Goal: Check status

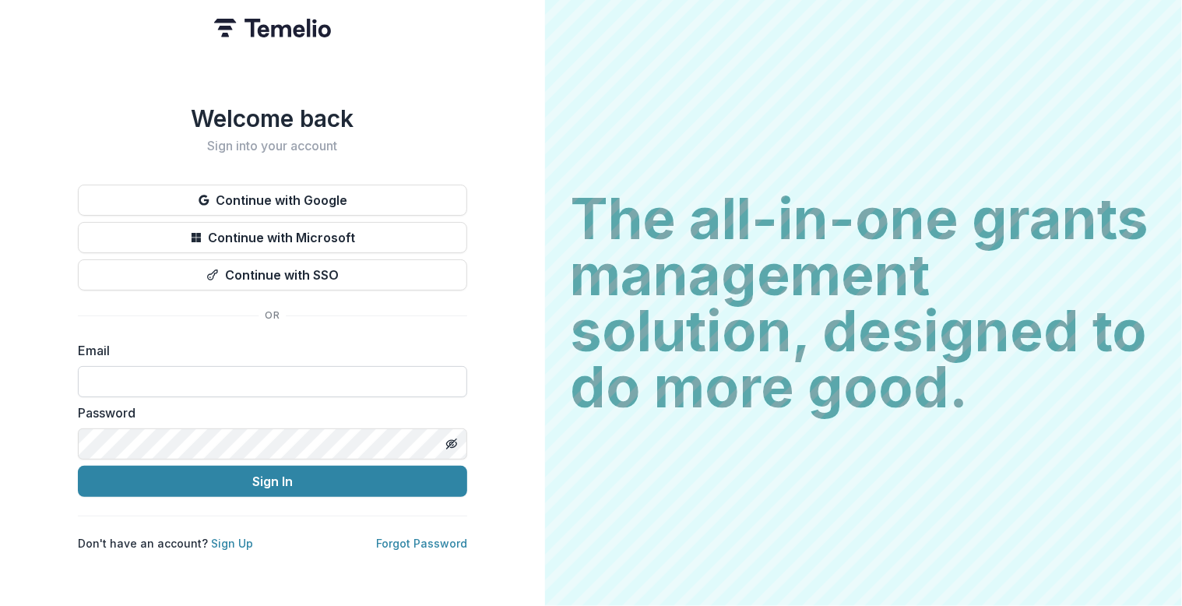
click at [168, 372] on input at bounding box center [272, 381] width 389 height 31
type input "**********"
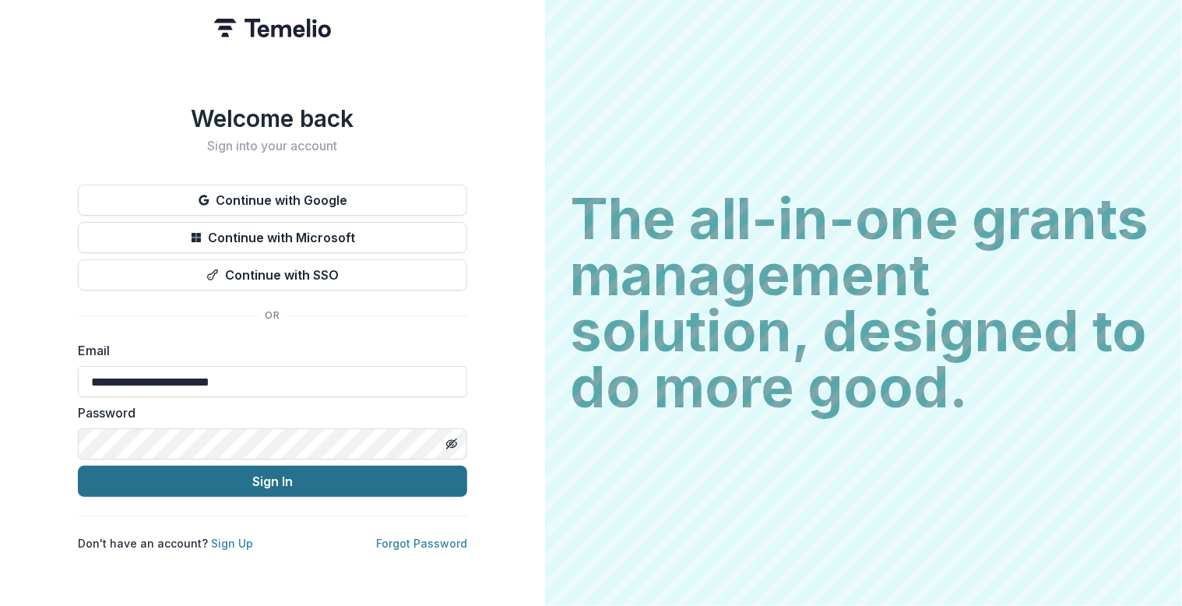
click at [258, 478] on button "Sign In" at bounding box center [272, 480] width 389 height 31
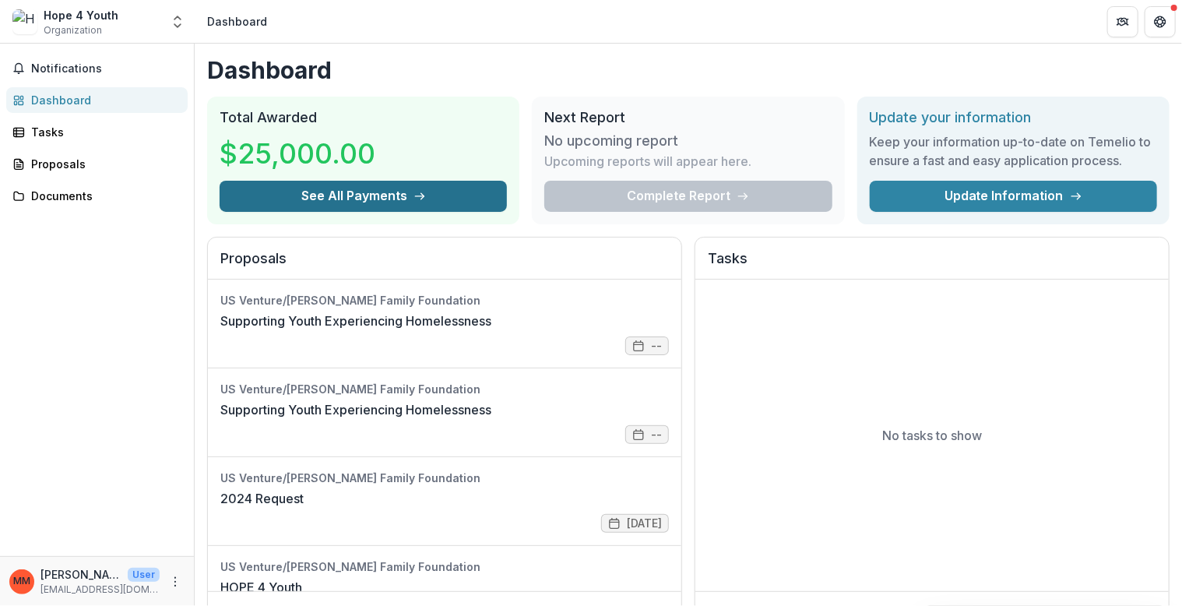
click at [367, 190] on button "See All Payments" at bounding box center [363, 196] width 287 height 31
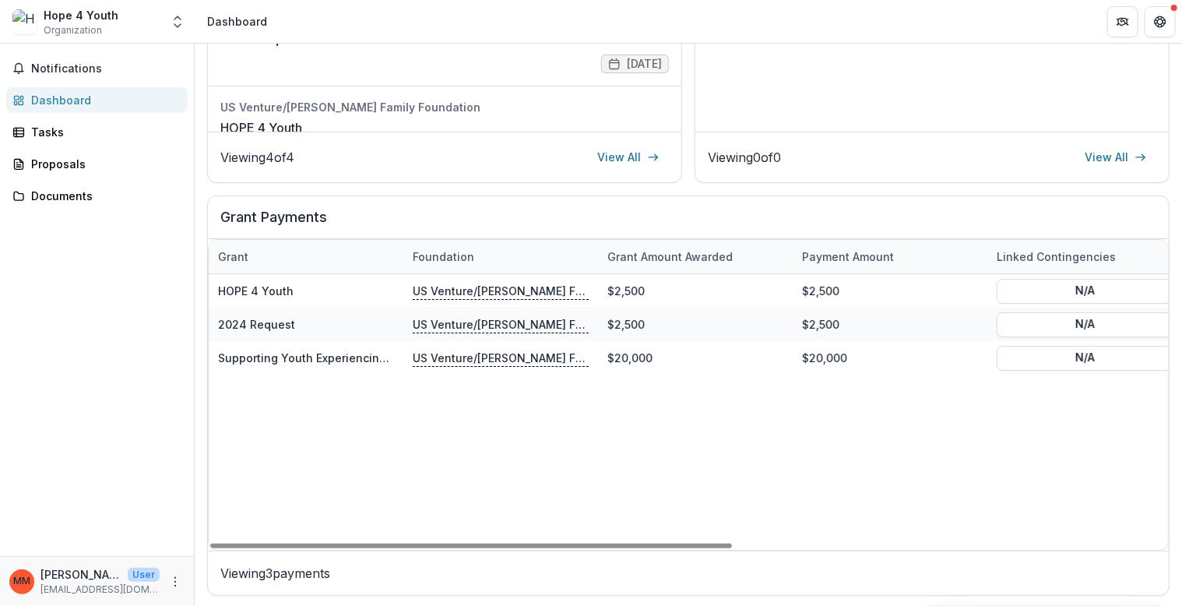
drag, startPoint x: 508, startPoint y: 539, endPoint x: 441, endPoint y: 536, distance: 67.0
click at [441, 543] on div at bounding box center [471, 545] width 522 height 5
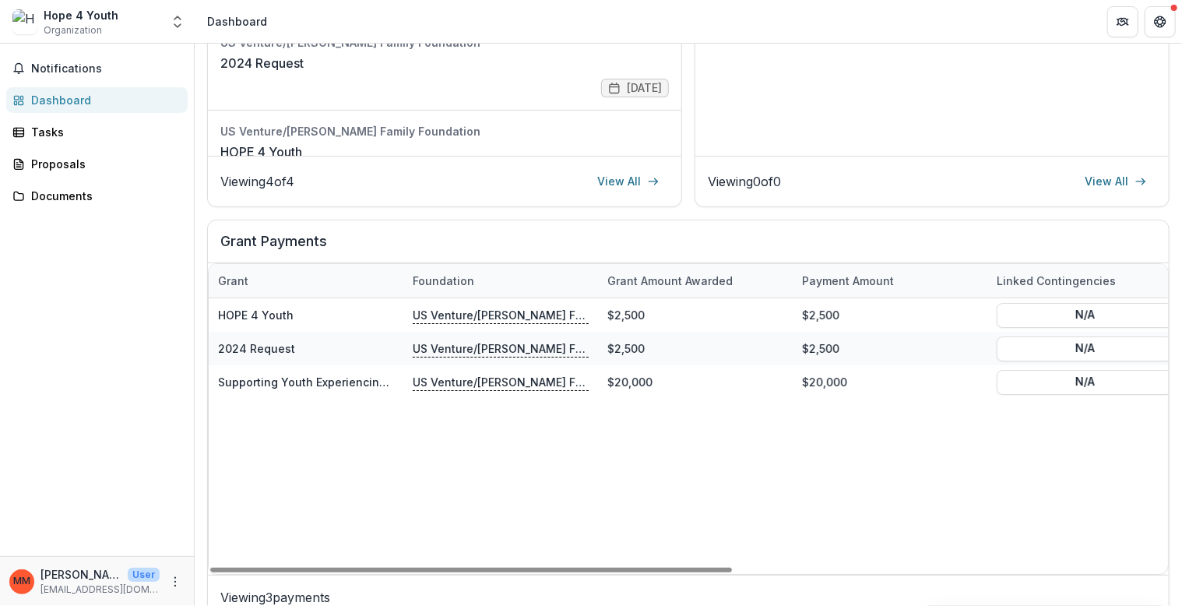
scroll to position [459, 0]
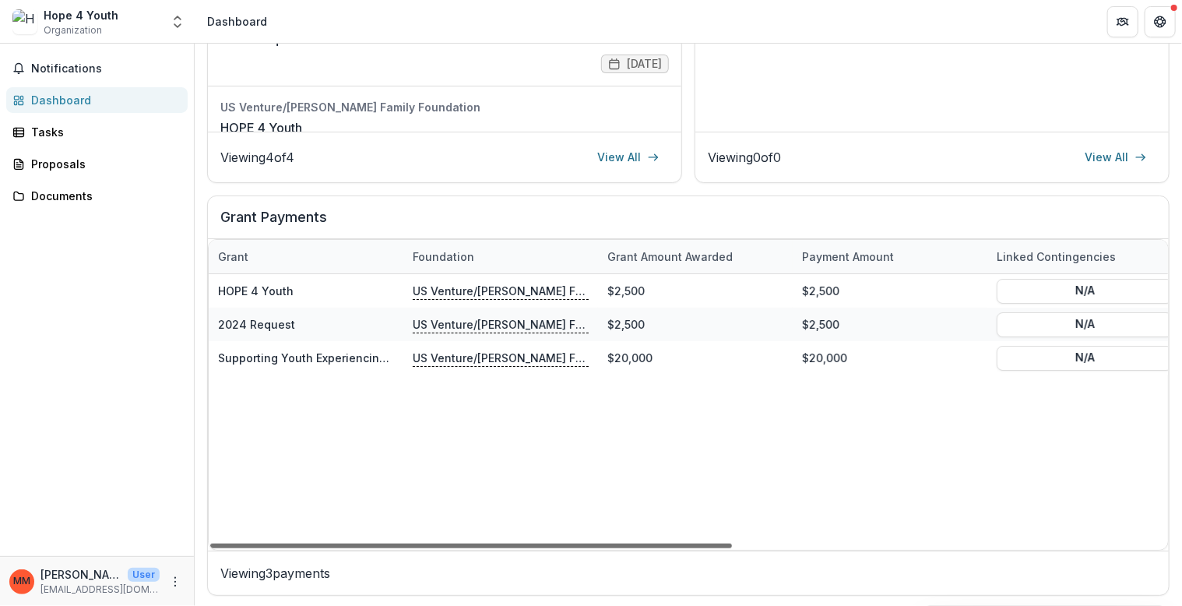
drag, startPoint x: 411, startPoint y: 542, endPoint x: 318, endPoint y: 541, distance: 93.4
click at [318, 543] on div at bounding box center [471, 545] width 522 height 5
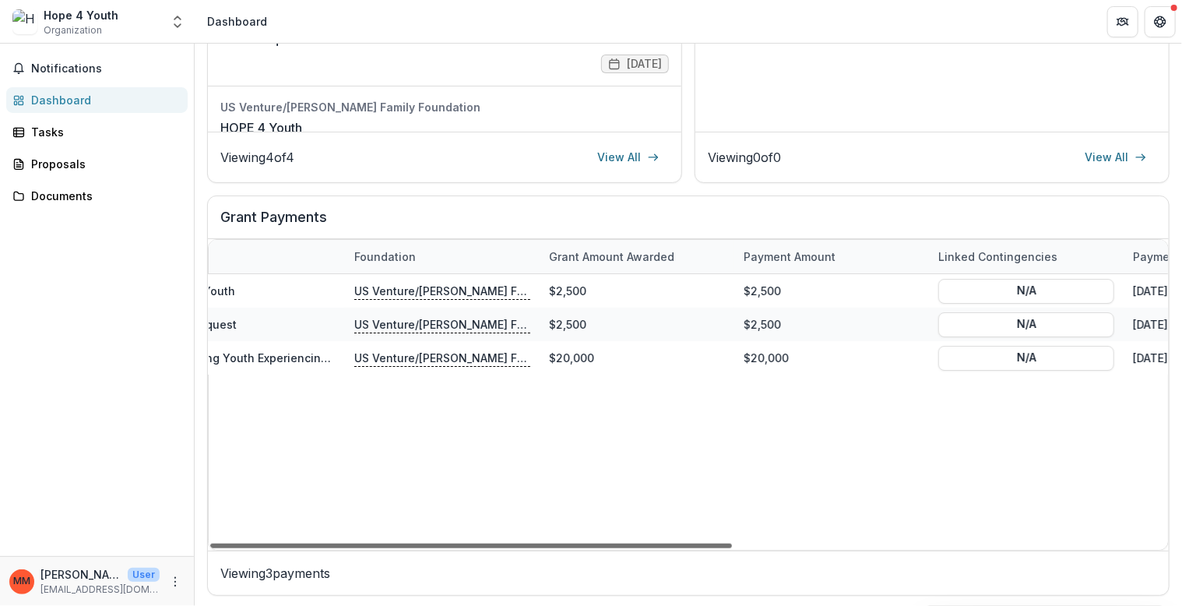
scroll to position [0, 0]
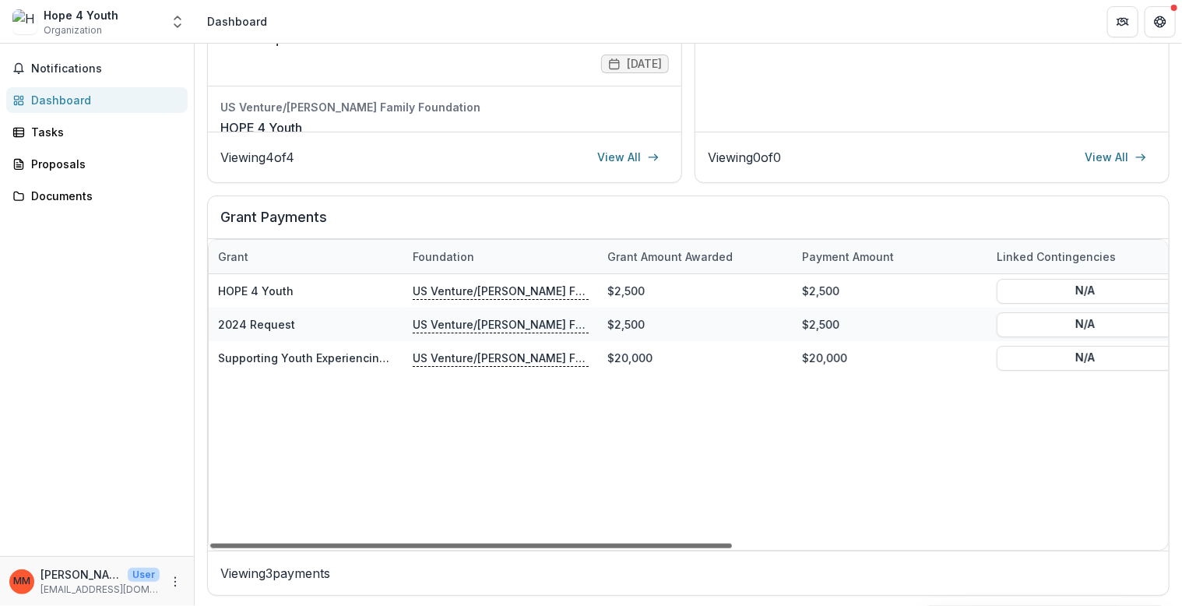
drag, startPoint x: 389, startPoint y: 542, endPoint x: 299, endPoint y: 556, distance: 91.4
click at [299, 548] on div at bounding box center [471, 545] width 522 height 5
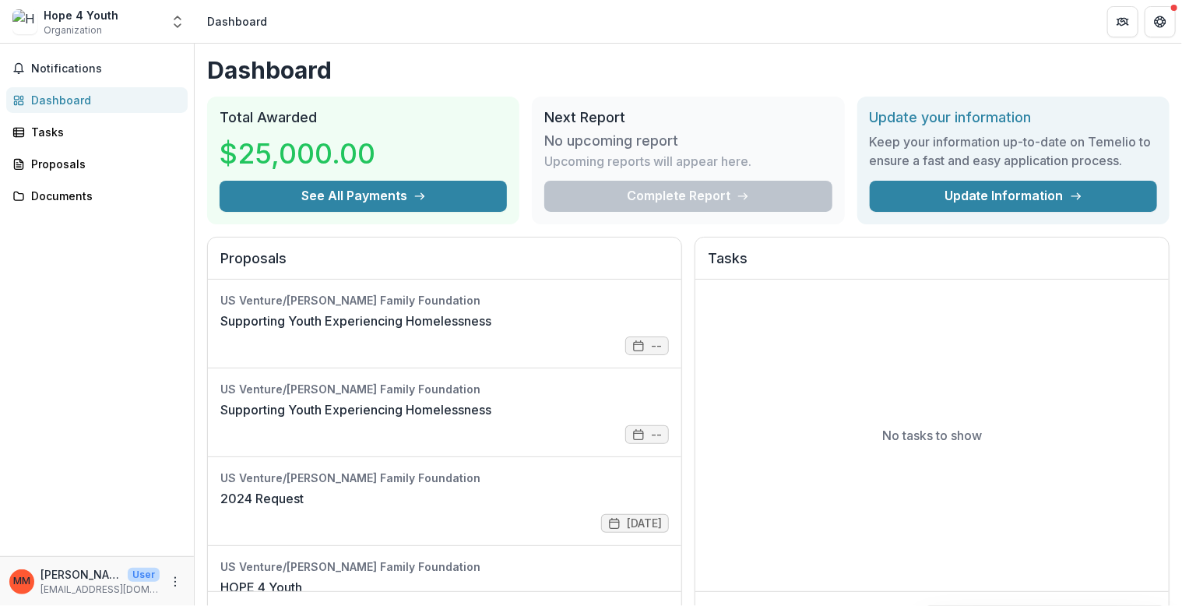
click at [389, 19] on header "Dashboard" at bounding box center [688, 21] width 987 height 43
click at [53, 69] on span "Notifications" at bounding box center [106, 68] width 150 height 13
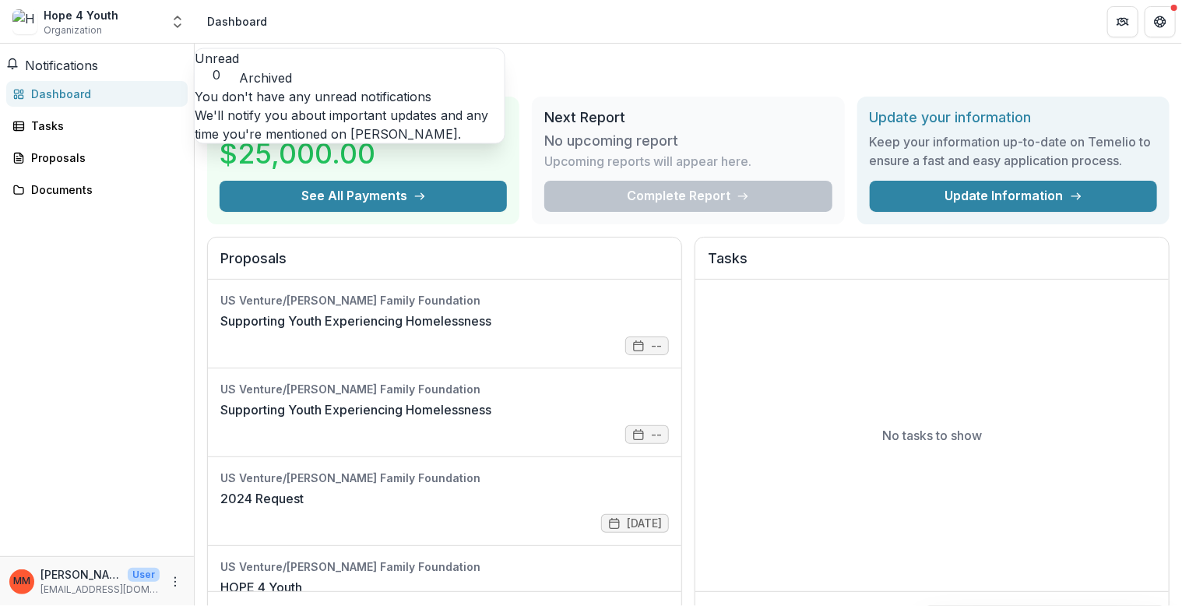
click at [292, 68] on button "Archived" at bounding box center [265, 77] width 53 height 19
click at [53, 68] on span "Notifications" at bounding box center [61, 66] width 73 height 16
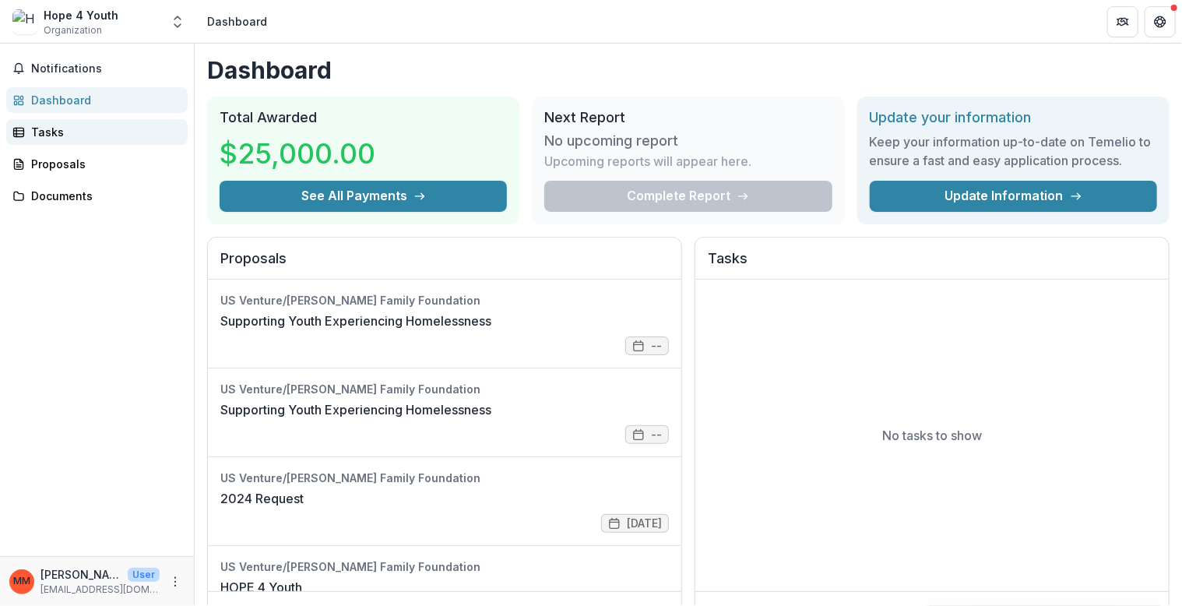
click at [53, 135] on div "Tasks" at bounding box center [103, 132] width 144 height 16
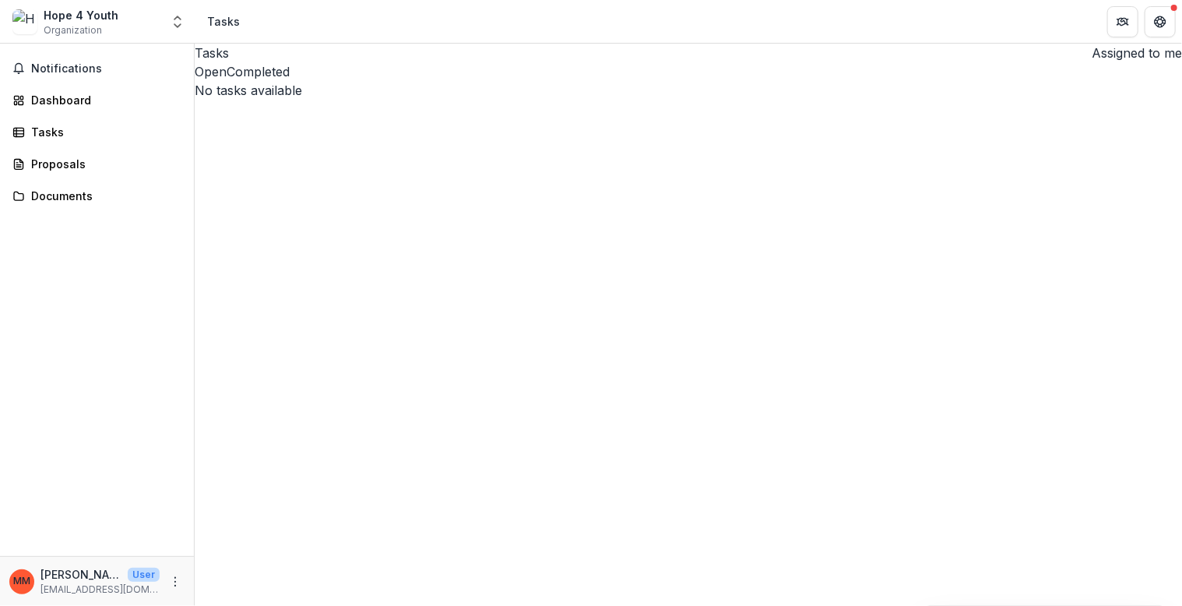
click at [227, 81] on button "Open" at bounding box center [211, 71] width 32 height 19
click at [1085, 58] on span "button" at bounding box center [1085, 58] width 0 height 0
click at [59, 162] on div "Proposals" at bounding box center [103, 164] width 144 height 16
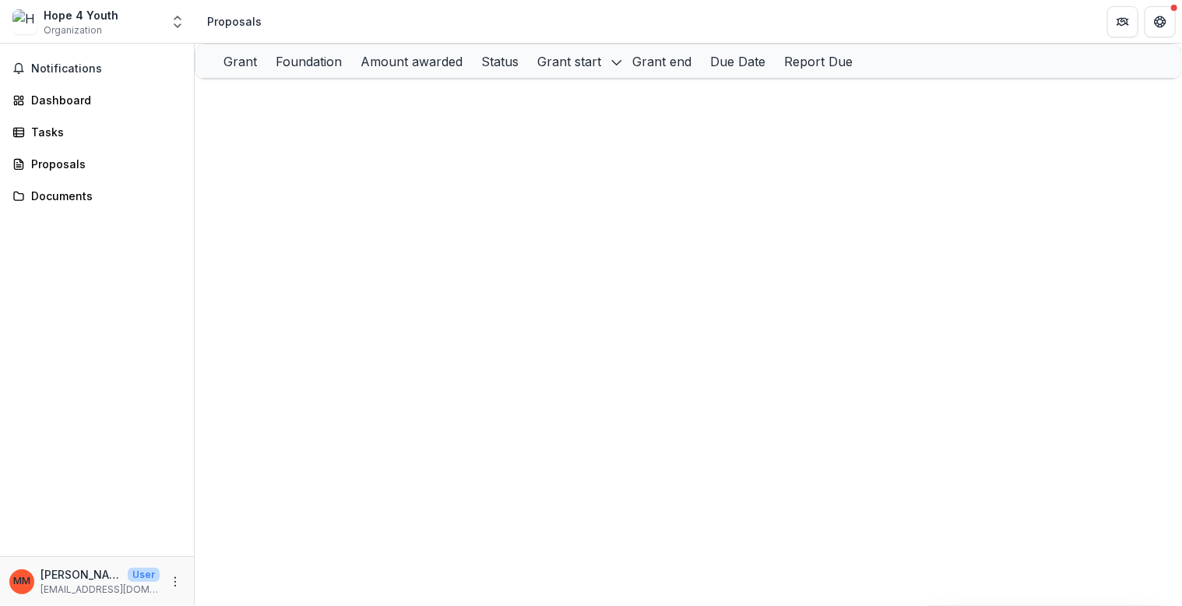
click at [529, 393] on div "Grant Foundation Amount awarded Status Grant start Grant end Due Date Report Du…" at bounding box center [688, 325] width 987 height 562
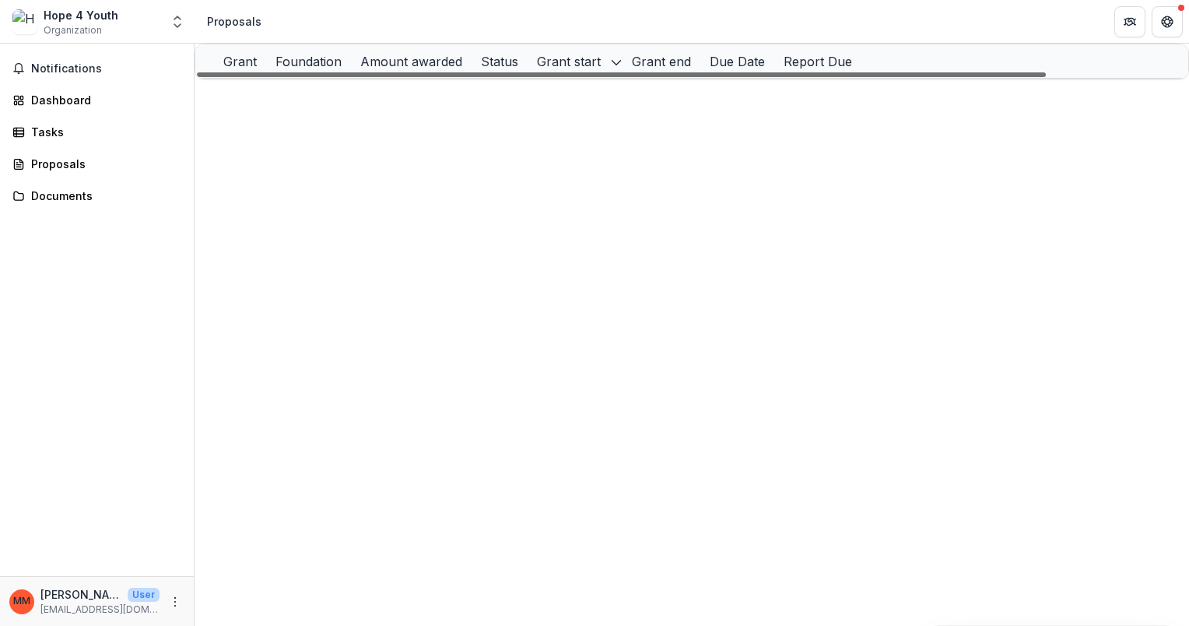
drag, startPoint x: 553, startPoint y: 220, endPoint x: 413, endPoint y: 234, distance: 141.6
click at [413, 77] on div at bounding box center [621, 74] width 849 height 5
click at [361, 102] on link "Supporting Youth Experiencing Homelessness" at bounding box center [369, 95] width 251 height 13
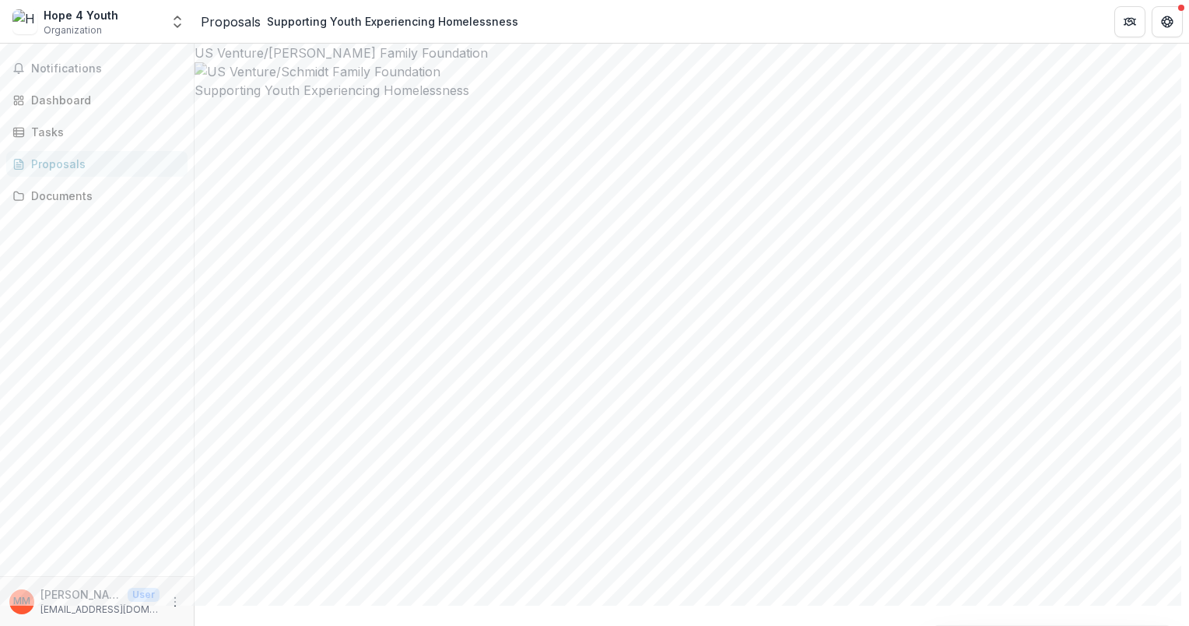
click at [54, 161] on div "Proposals" at bounding box center [103, 164] width 144 height 16
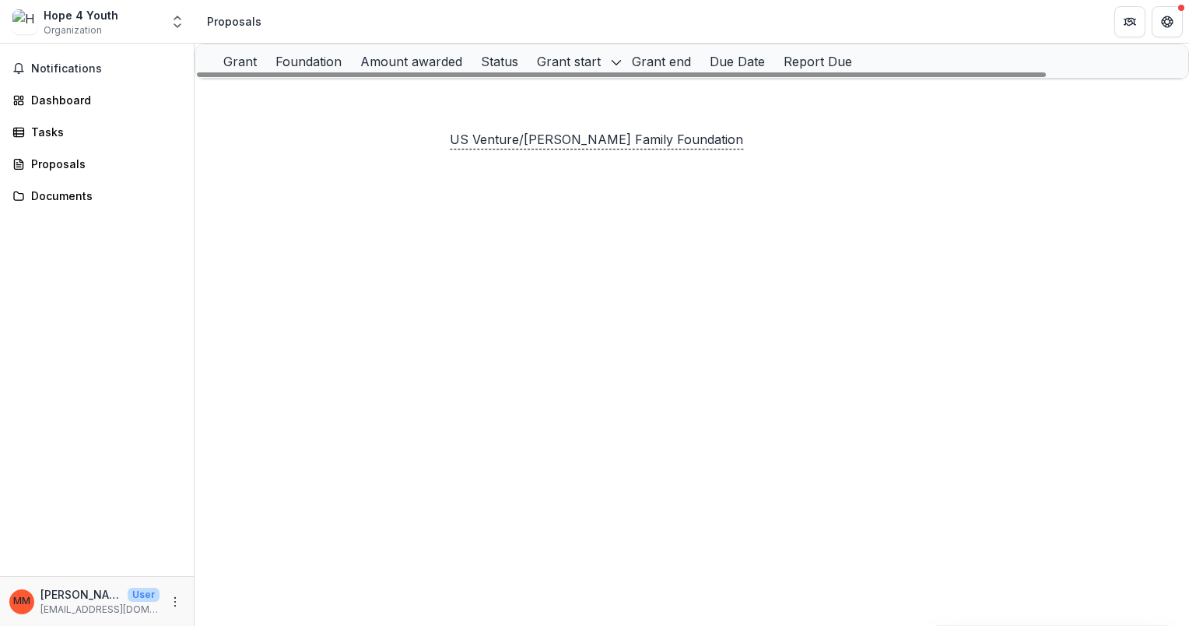
click at [545, 104] on p "US Venture/[PERSON_NAME] Family Foundation" at bounding box center [526, 95] width 176 height 17
click at [522, 104] on p "US Venture/[PERSON_NAME] Family Foundation" at bounding box center [526, 95] width 176 height 17
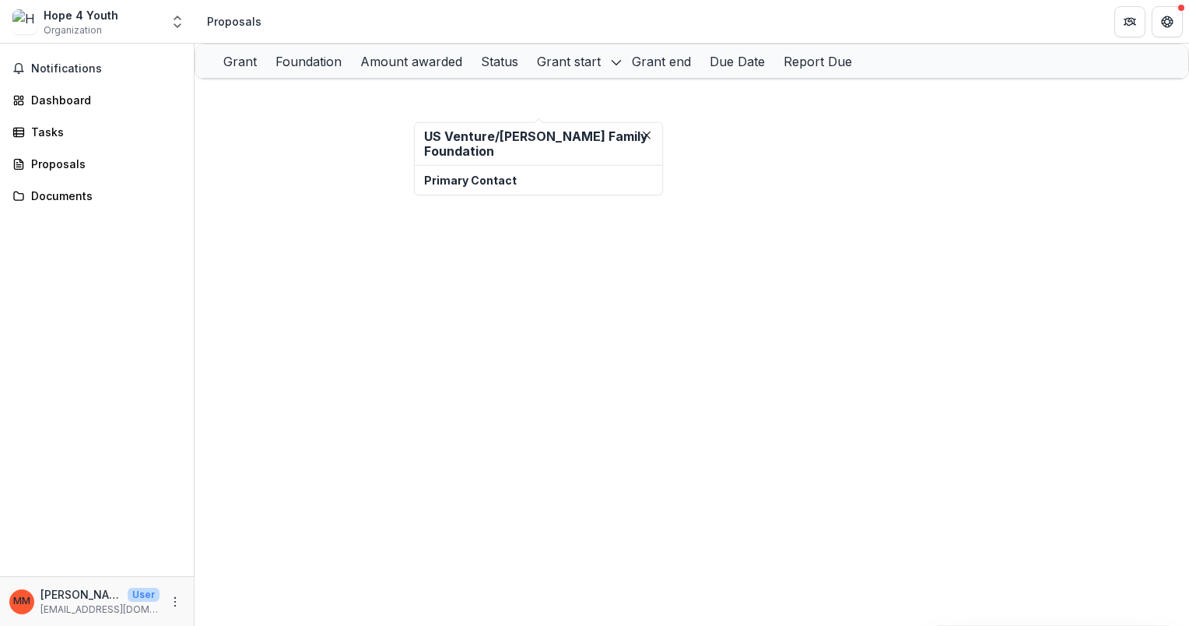
click at [525, 147] on h2 "US Venture/[PERSON_NAME] Family Foundation" at bounding box center [538, 144] width 229 height 30
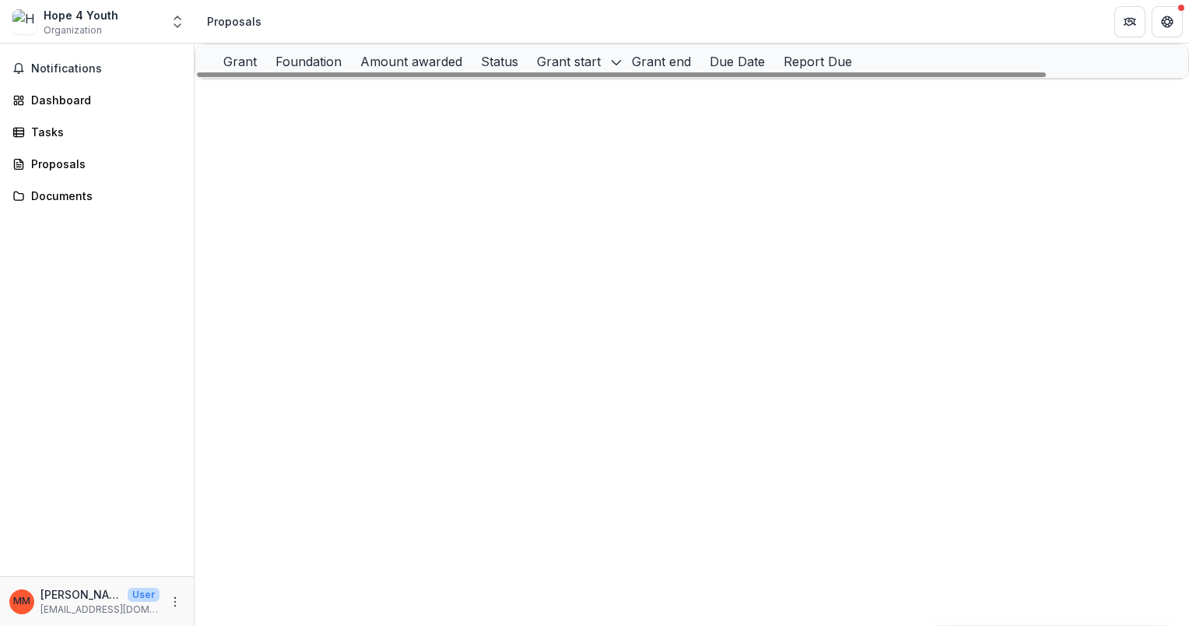
click at [532, 104] on p "US Venture/[PERSON_NAME] Family Foundation" at bounding box center [526, 95] width 176 height 17
drag, startPoint x: 532, startPoint y: 109, endPoint x: 501, endPoint y: 105, distance: 30.6
click at [502, 104] on p "US Venture/[PERSON_NAME] Family Foundation" at bounding box center [526, 95] width 176 height 17
click at [363, 102] on link "Supporting Youth Experiencing Homelessness" at bounding box center [369, 95] width 251 height 13
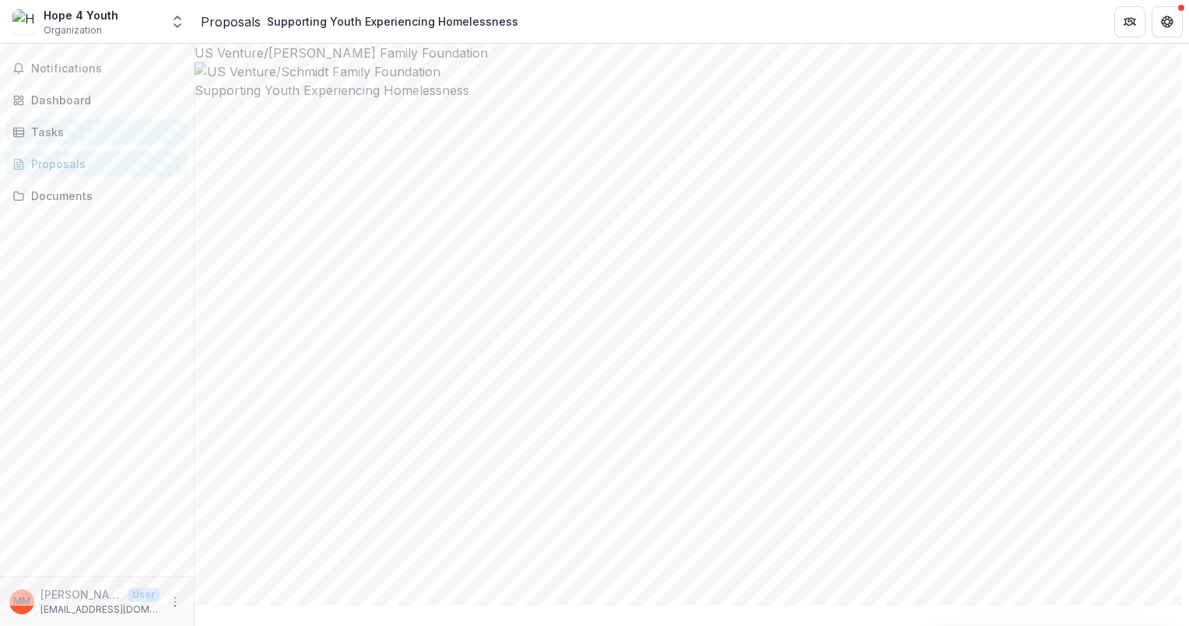
click at [54, 136] on div "Tasks" at bounding box center [103, 132] width 144 height 16
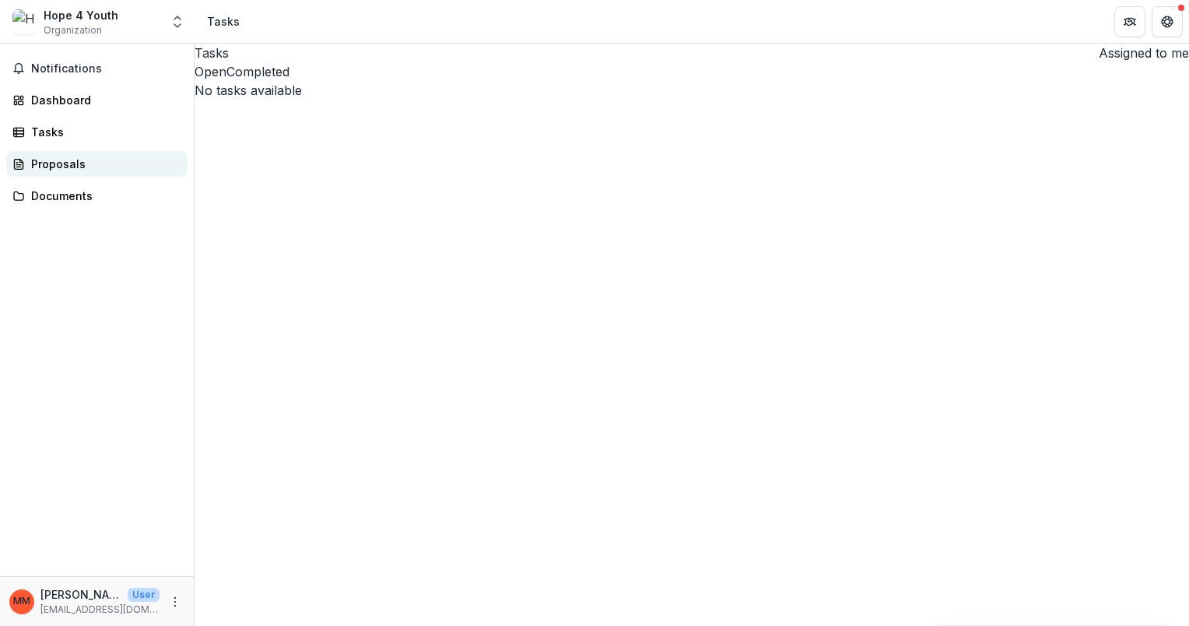
click at [48, 164] on div "Proposals" at bounding box center [103, 164] width 144 height 16
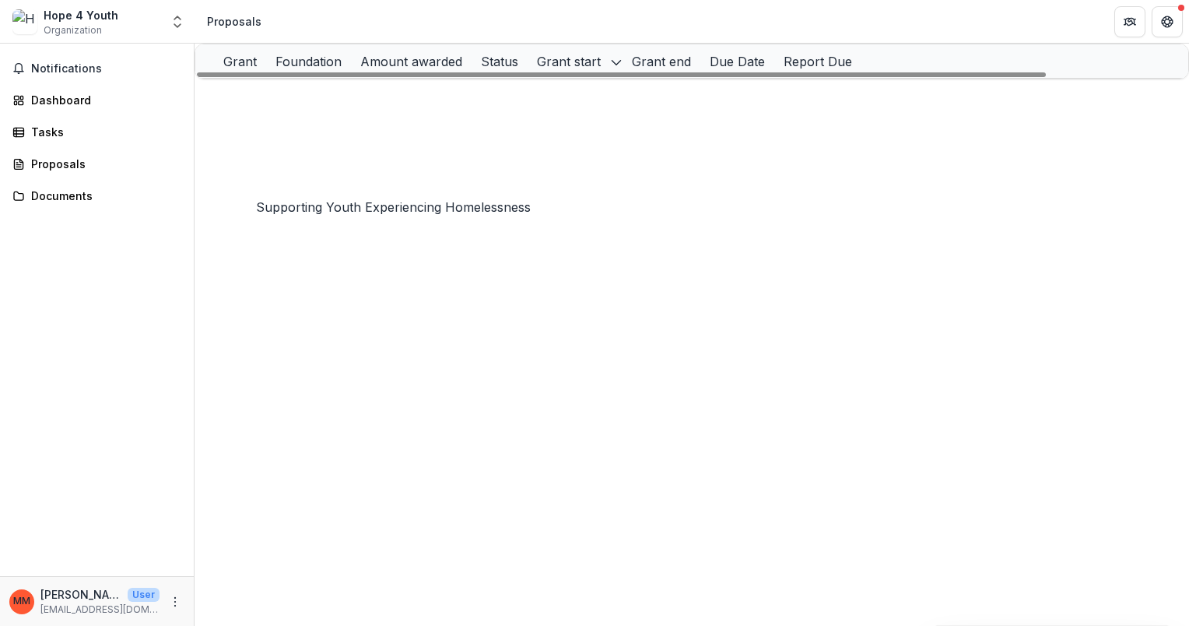
click at [360, 169] on link "Supporting Youth Experiencing Homelessness" at bounding box center [369, 162] width 251 height 13
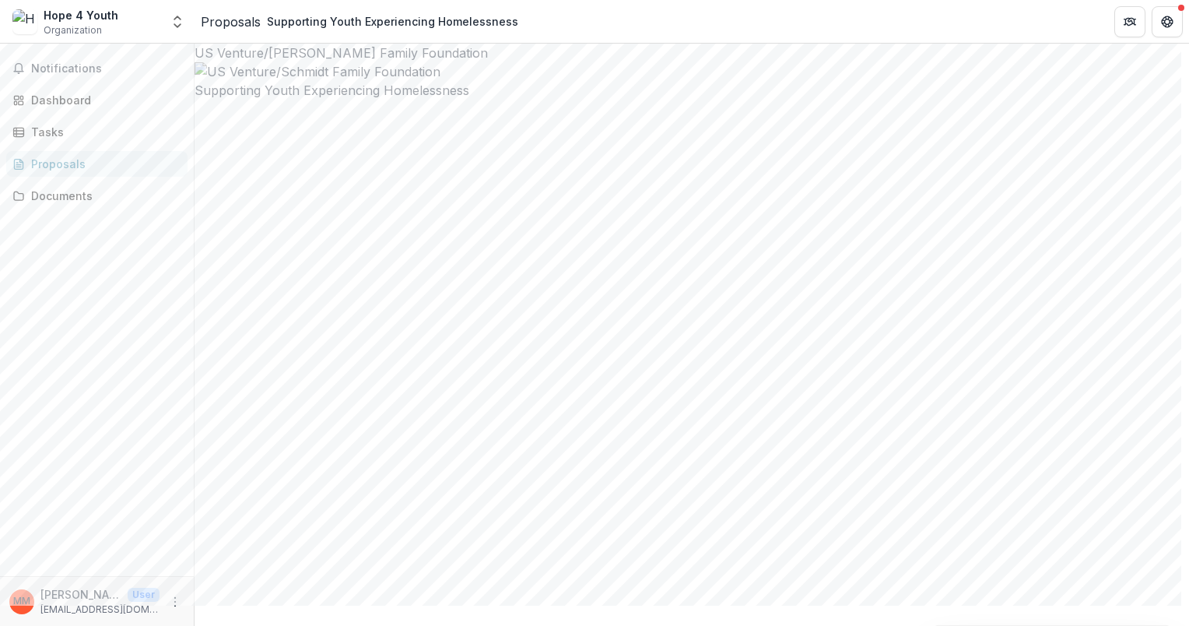
click at [58, 163] on div "Proposals" at bounding box center [103, 164] width 144 height 16
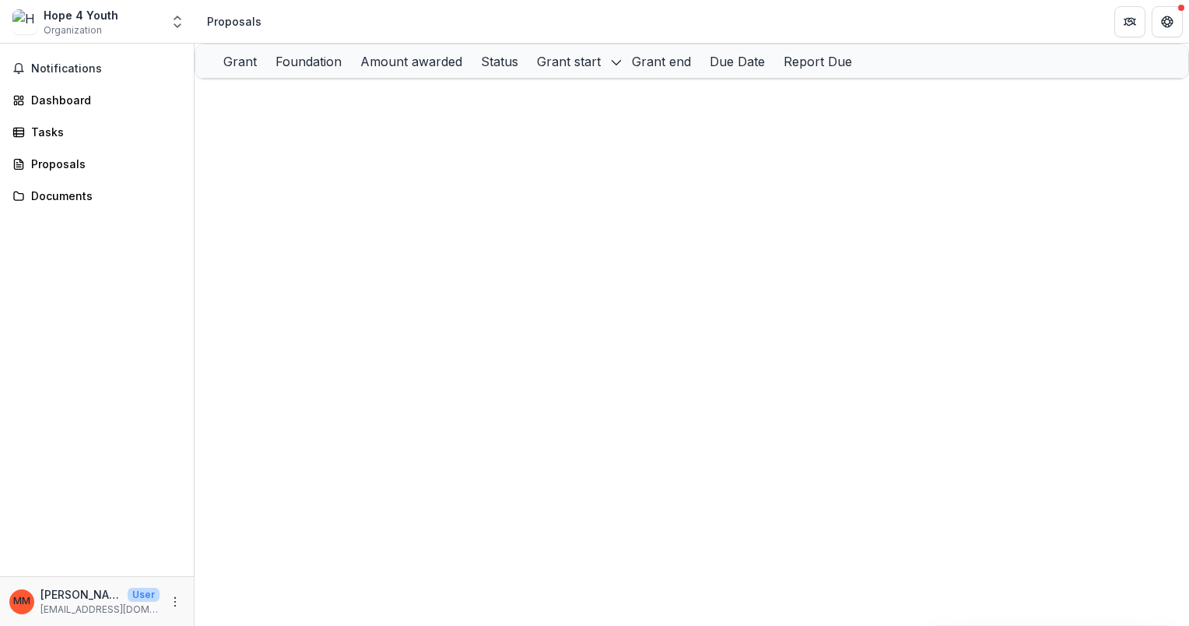
click at [571, 455] on div "Grant Foundation Amount awarded Status Grant start Grant end Due Date Report Du…" at bounding box center [692, 335] width 995 height 582
